Goal: Transaction & Acquisition: Purchase product/service

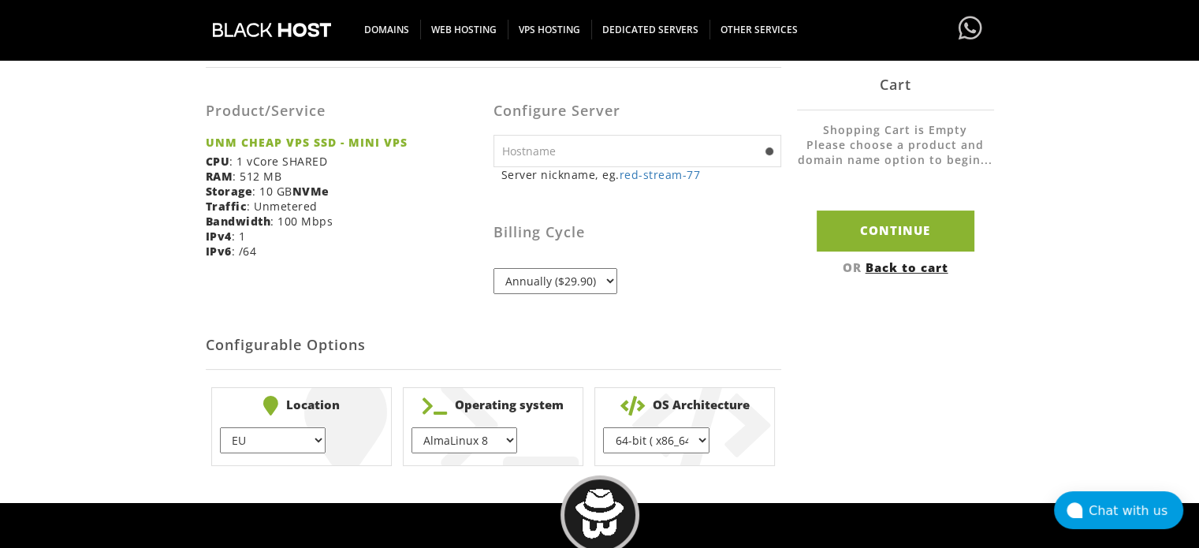
click at [569, 283] on select "Annually ($29.90)" at bounding box center [556, 281] width 124 height 26
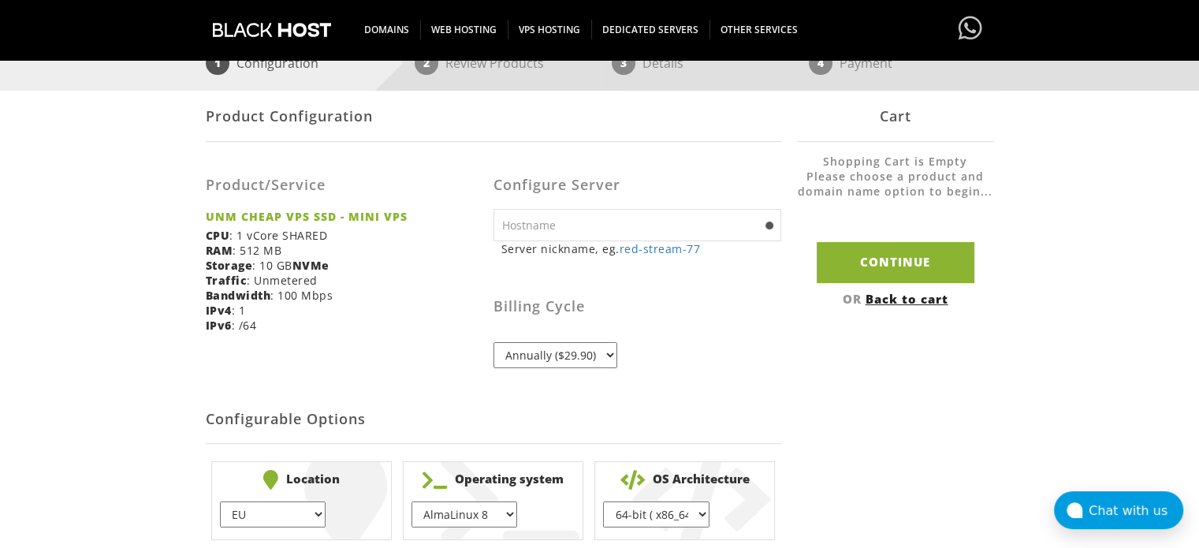
scroll to position [315, 0]
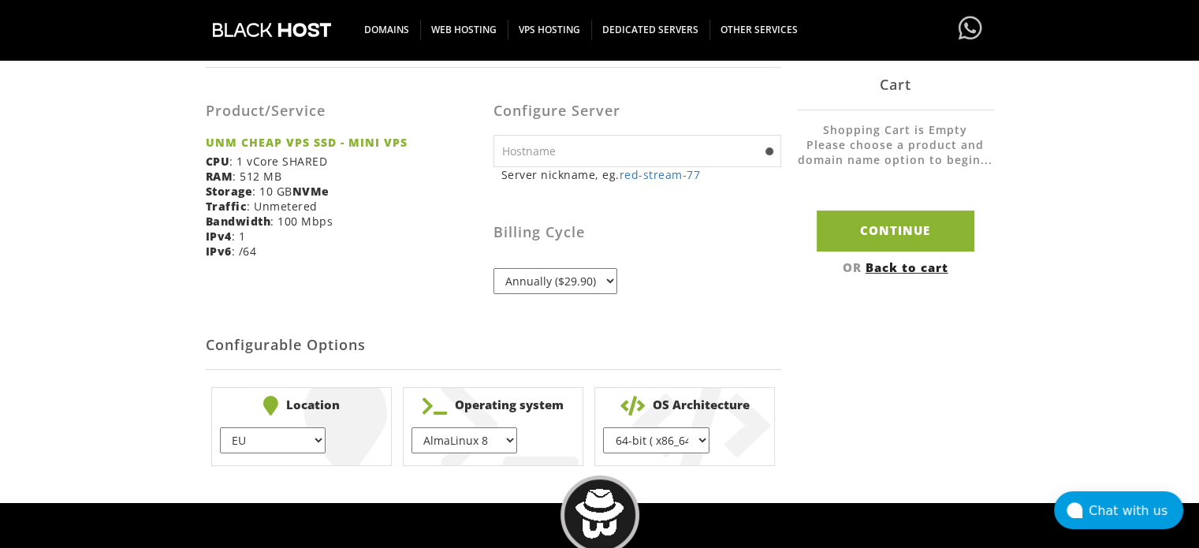
click at [590, 287] on select "Annually ($29.90)" at bounding box center [556, 281] width 124 height 26
click at [300, 434] on select "EU } [GEOGRAPHIC_DATA] } [GEOGRAPHIC_DATA] } [GEOGRAPHIC_DATA] } [GEOGRAPHIC_DA…" at bounding box center [273, 440] width 106 height 26
select select "1179"
click at [220, 427] on select "EU } [GEOGRAPHIC_DATA] } [GEOGRAPHIC_DATA] } [GEOGRAPHIC_DATA] } [GEOGRAPHIC_DA…" at bounding box center [273, 440] width 106 height 26
click at [499, 440] on select "AlmaLinux 8 } AlmaLinux 9 } AlmaLinux 10 } Rocky Linux 8 } CentOS 7 } CentOS 8 …" at bounding box center [465, 440] width 106 height 26
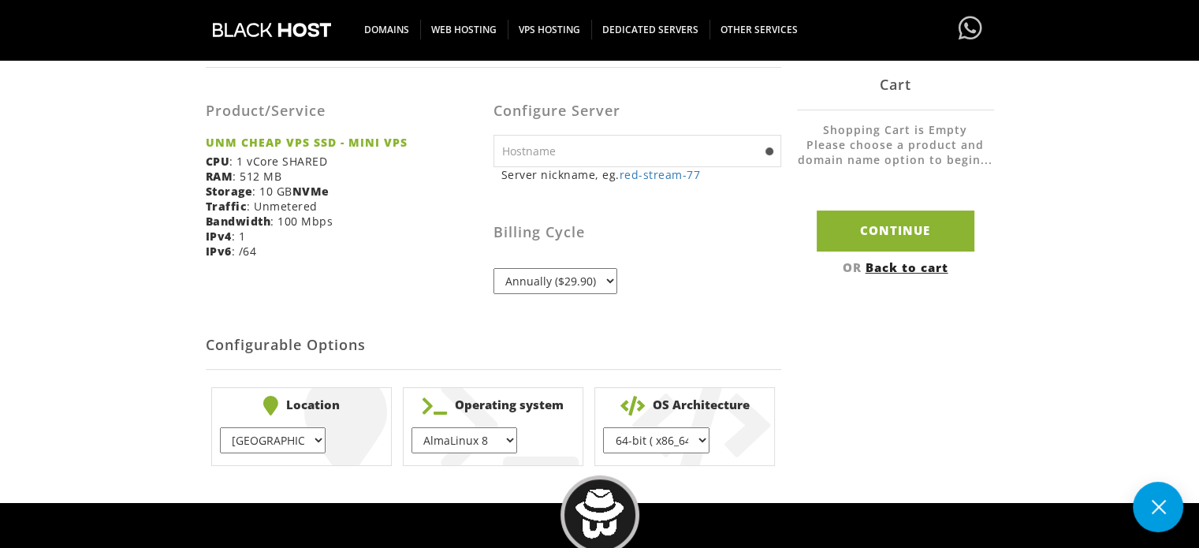
click at [499, 440] on select "AlmaLinux 8 } AlmaLinux 9 } AlmaLinux 10 } Rocky Linux 8 } CentOS 7 } CentOS 8 …" at bounding box center [465, 440] width 106 height 26
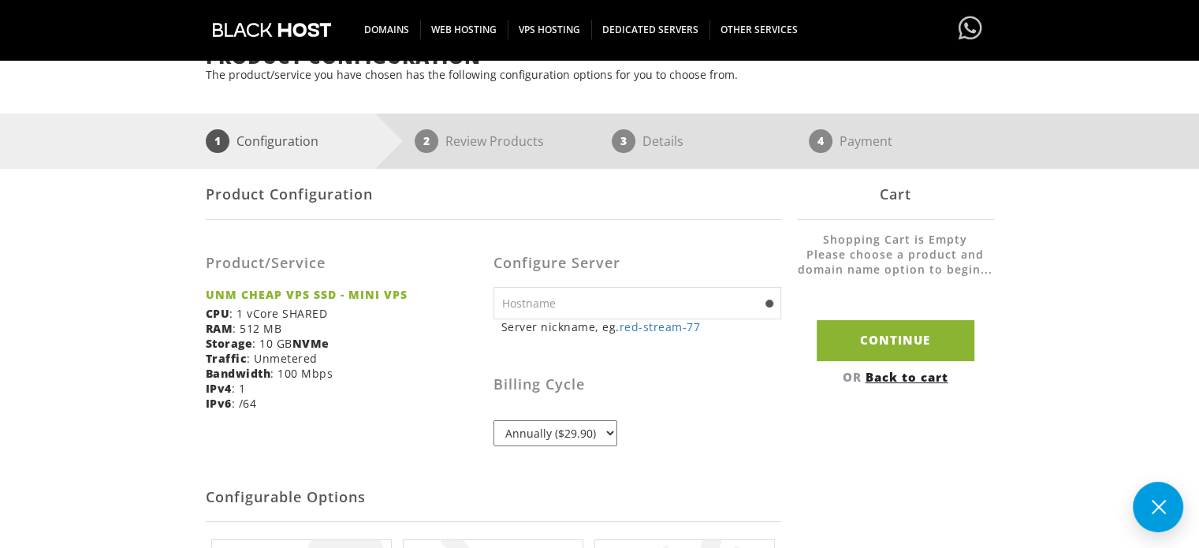
scroll to position [158, 0]
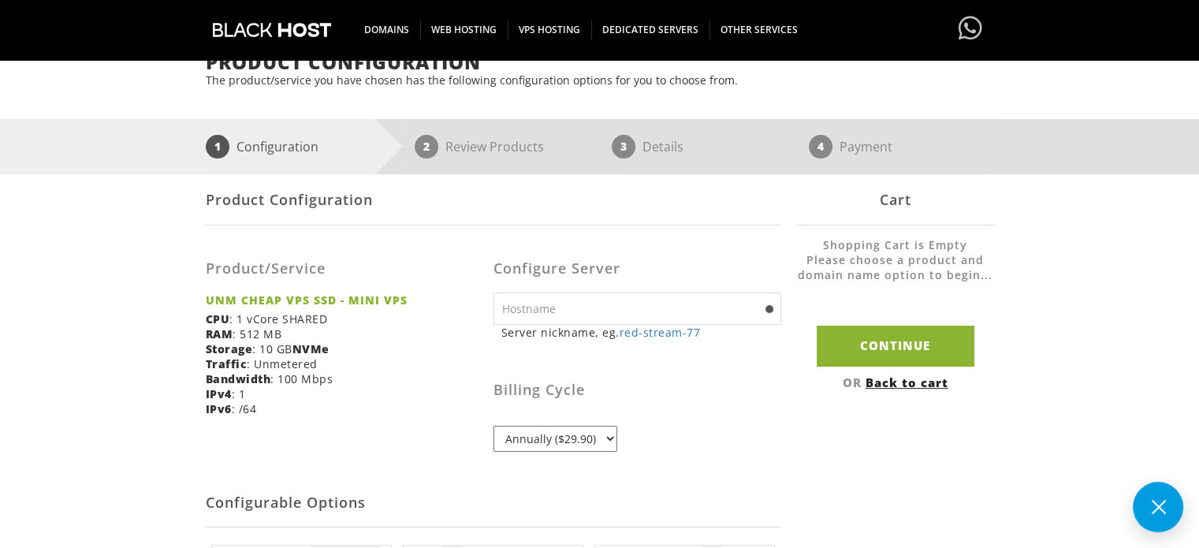
click at [584, 442] on select "Annually ($29.90)" at bounding box center [556, 439] width 124 height 26
